Goal: Task Accomplishment & Management: Use online tool/utility

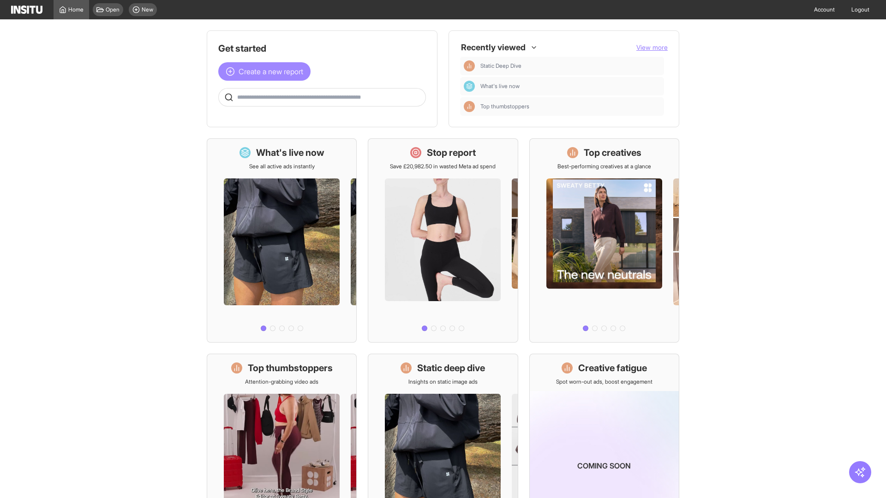
click at [267, 72] on span "Create a new report" at bounding box center [271, 71] width 65 height 11
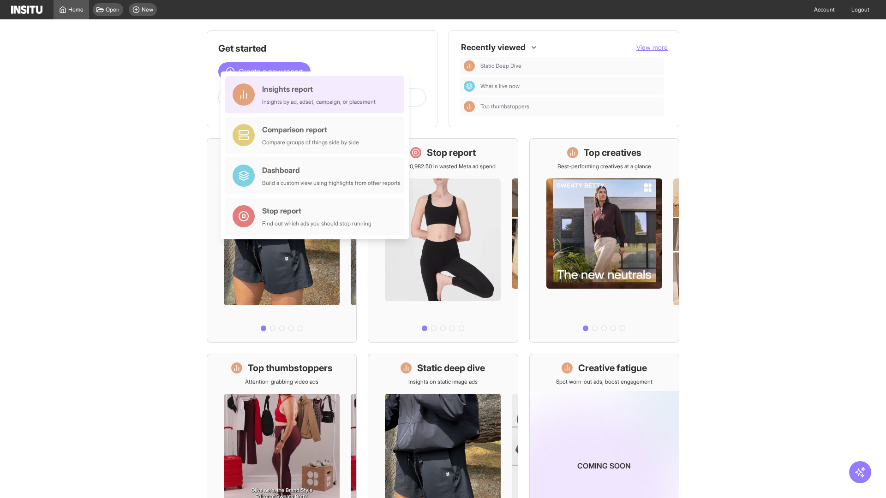
click at [317, 95] on div "Insights report Insights by ad, adset, campaign, or placement" at bounding box center [319, 95] width 114 height 22
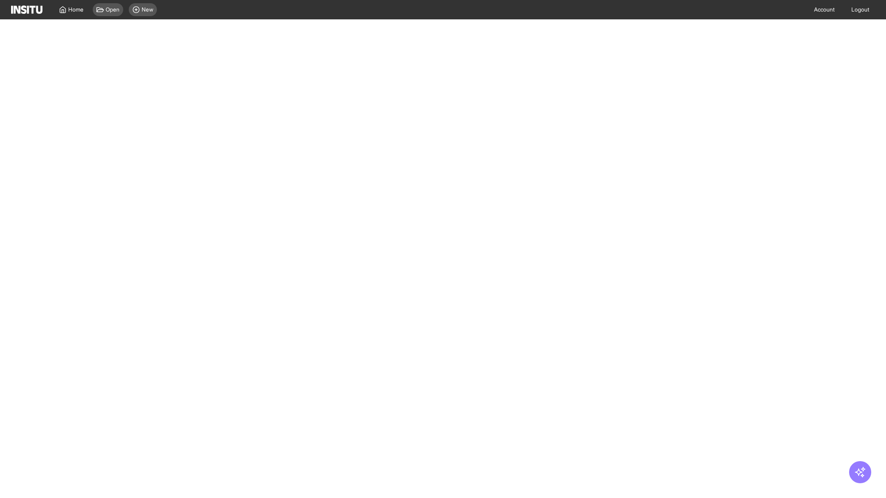
select select "**"
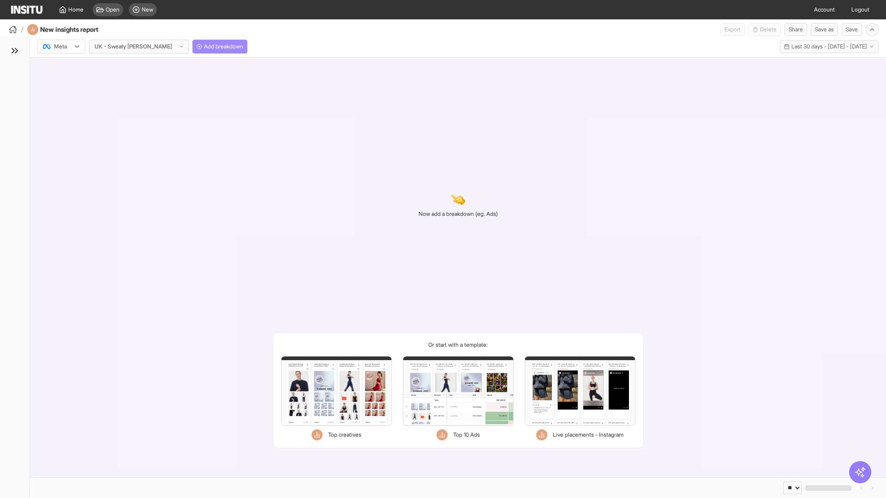
click at [204, 47] on span "Add breakdown" at bounding box center [223, 46] width 39 height 7
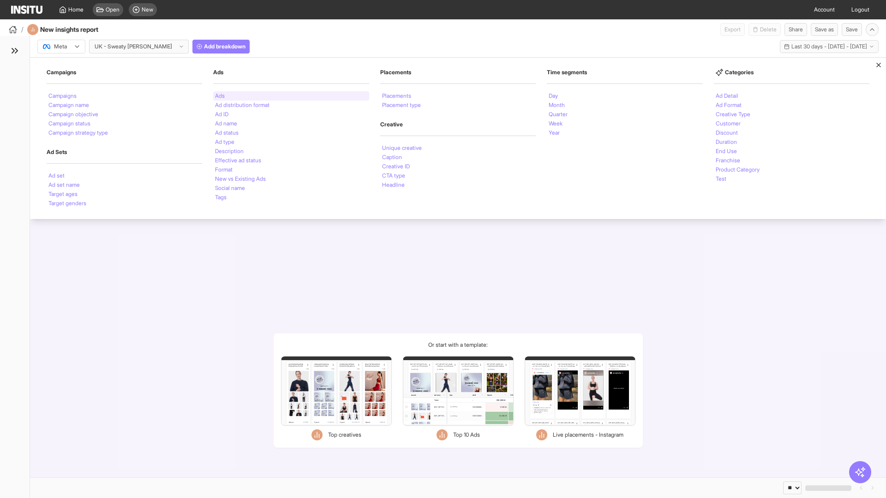
click at [220, 96] on li "Ads" at bounding box center [220, 96] width 10 height 6
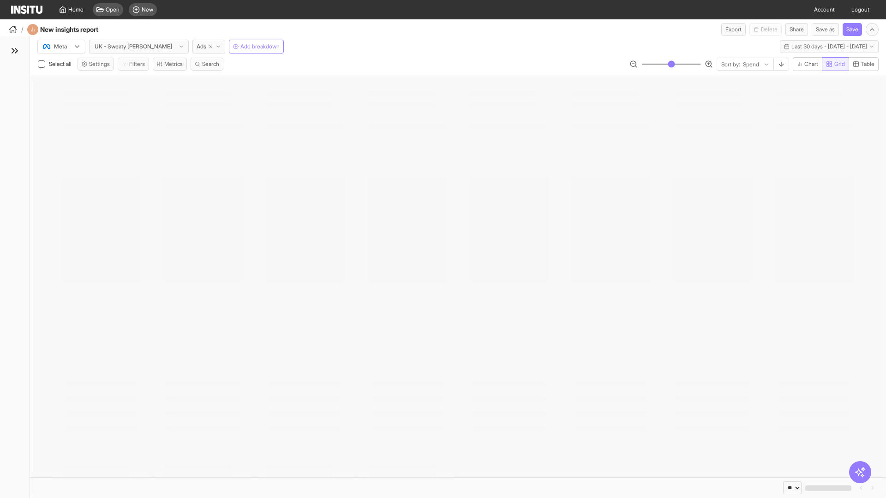
click at [834, 64] on span "Grid" at bounding box center [839, 63] width 11 height 7
